Goal: Transaction & Acquisition: Purchase product/service

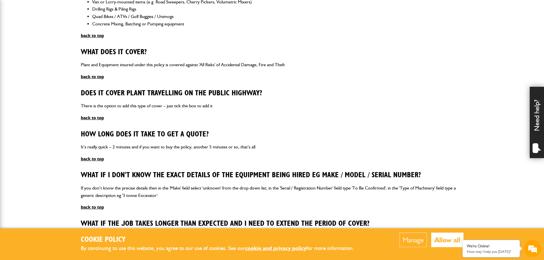
type input "**********"
click at [449, 242] on button "Allow all" at bounding box center [447, 240] width 32 height 15
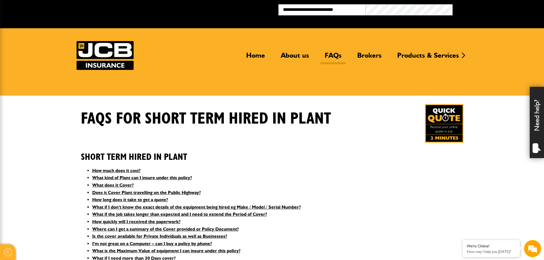
click at [465, 11] on button "Broker Login" at bounding box center [496, 8] width 87 height 9
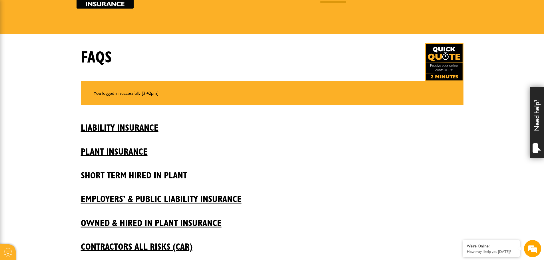
scroll to position [57, 0]
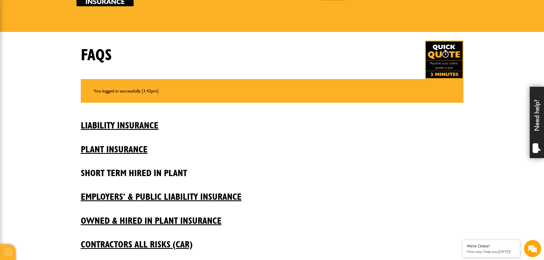
click at [131, 171] on h2 "Short Term Hired In Plant" at bounding box center [272, 168] width 383 height 19
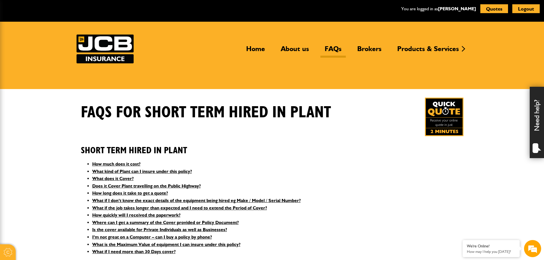
drag, startPoint x: 59, startPoint y: 158, endPoint x: 53, endPoint y: 88, distance: 70.2
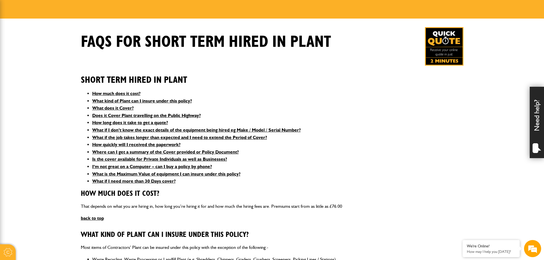
scroll to position [86, 0]
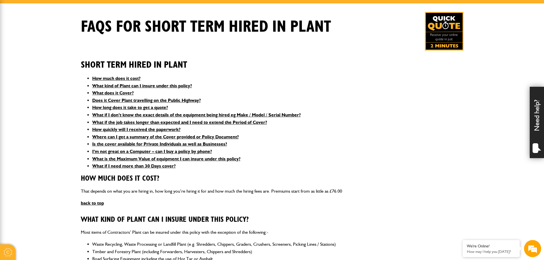
click at [441, 31] on img at bounding box center [444, 31] width 39 height 39
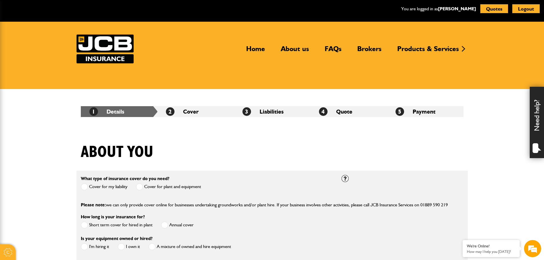
scroll to position [29, 0]
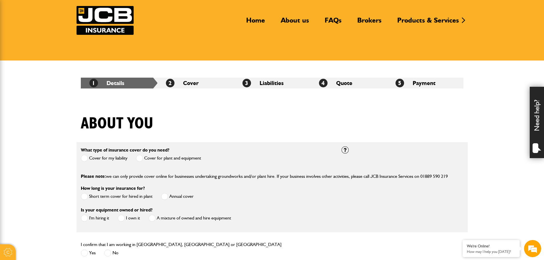
click at [143, 158] on span at bounding box center [139, 158] width 7 height 7
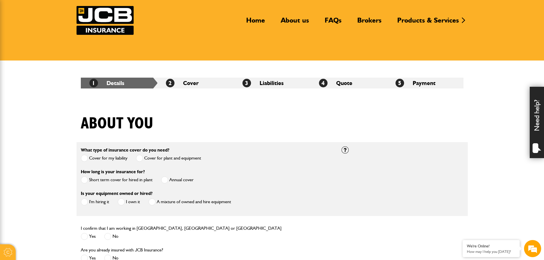
click at [90, 182] on label "Short term cover for hired in plant" at bounding box center [117, 179] width 72 height 7
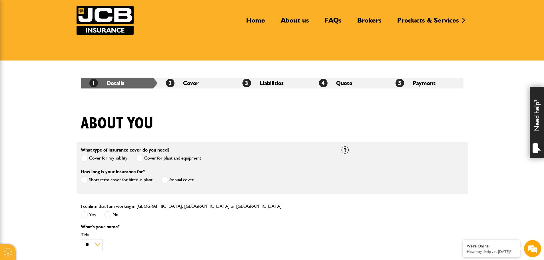
scroll to position [57, 0]
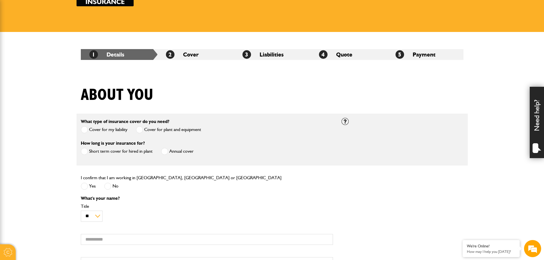
click at [88, 187] on label "Yes" at bounding box center [88, 186] width 15 height 7
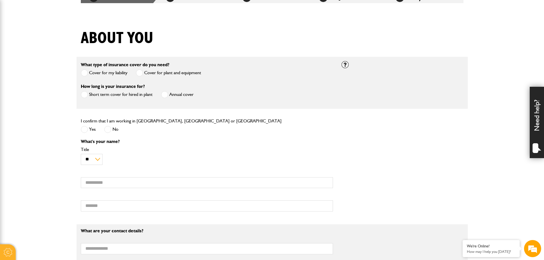
scroll to position [114, 0]
click at [85, 125] on div "I confirm that I am working in England, Scotland or Wales Yes No" at bounding box center [181, 125] width 201 height 17
click at [85, 129] on span at bounding box center [84, 129] width 7 height 7
click at [95, 182] on input "First name" at bounding box center [207, 182] width 252 height 11
type input "*****"
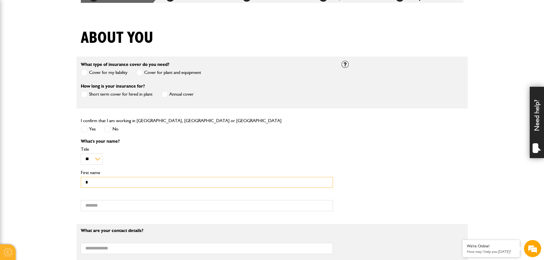
type input "*******"
type input "**********"
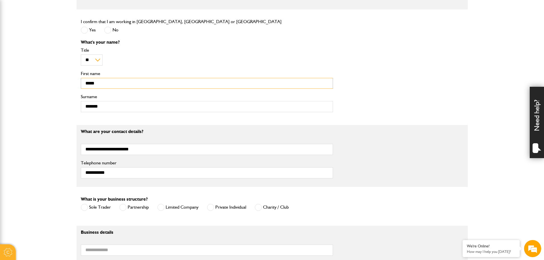
scroll to position [228, 0]
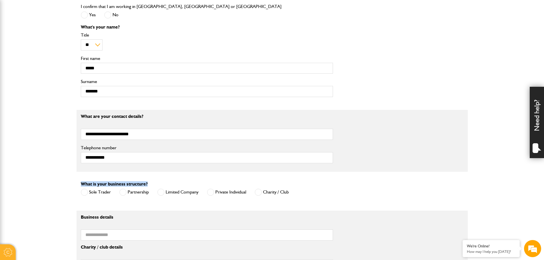
drag, startPoint x: 148, startPoint y: 185, endPoint x: 81, endPoint y: 185, distance: 66.5
click at [81, 185] on div "What is your business structure? Sole Trader Partnership Limited Company Privat…" at bounding box center [185, 188] width 208 height 17
copy label "What is your business structure?"
drag, startPoint x: 247, startPoint y: 194, endPoint x: 216, endPoint y: 192, distance: 31.2
click at [216, 192] on div "Sole Trader Partnership Limited Company Private Individual Charity / Club" at bounding box center [185, 192] width 208 height 9
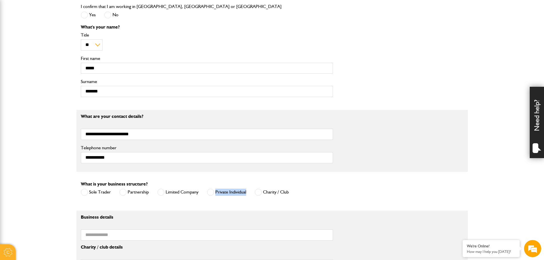
copy label "Private Individual"
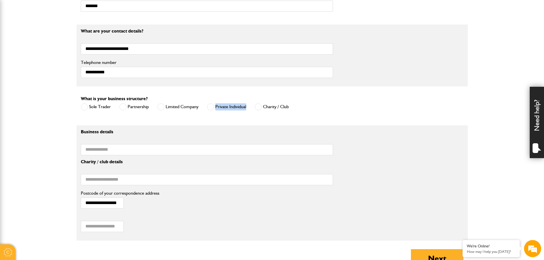
scroll to position [314, 0]
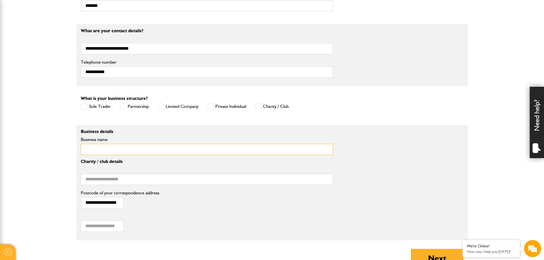
click at [105, 148] on input "Business name" at bounding box center [207, 149] width 252 height 11
click at [214, 108] on label "Private Individual" at bounding box center [226, 106] width 39 height 7
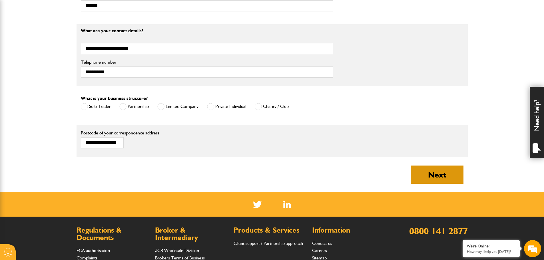
click at [446, 175] on button "Next" at bounding box center [437, 175] width 53 height 18
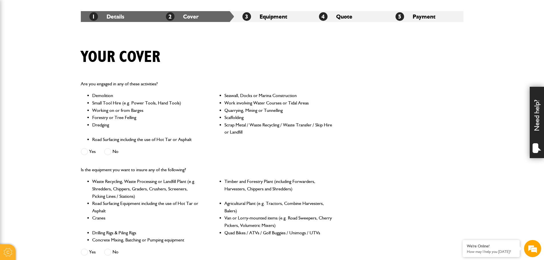
scroll to position [114, 0]
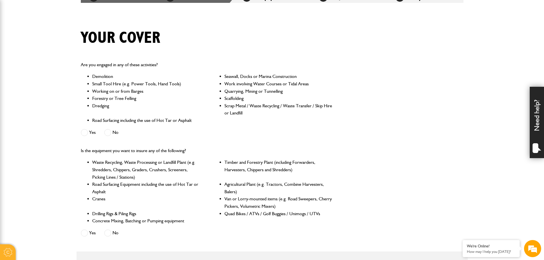
click at [109, 132] on span at bounding box center [107, 132] width 7 height 7
click at [111, 234] on span at bounding box center [107, 233] width 7 height 7
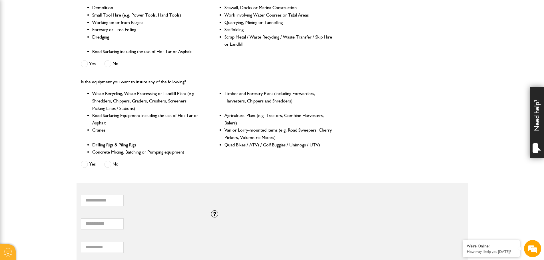
scroll to position [200, 0]
